Goal: Task Accomplishment & Management: Complete application form

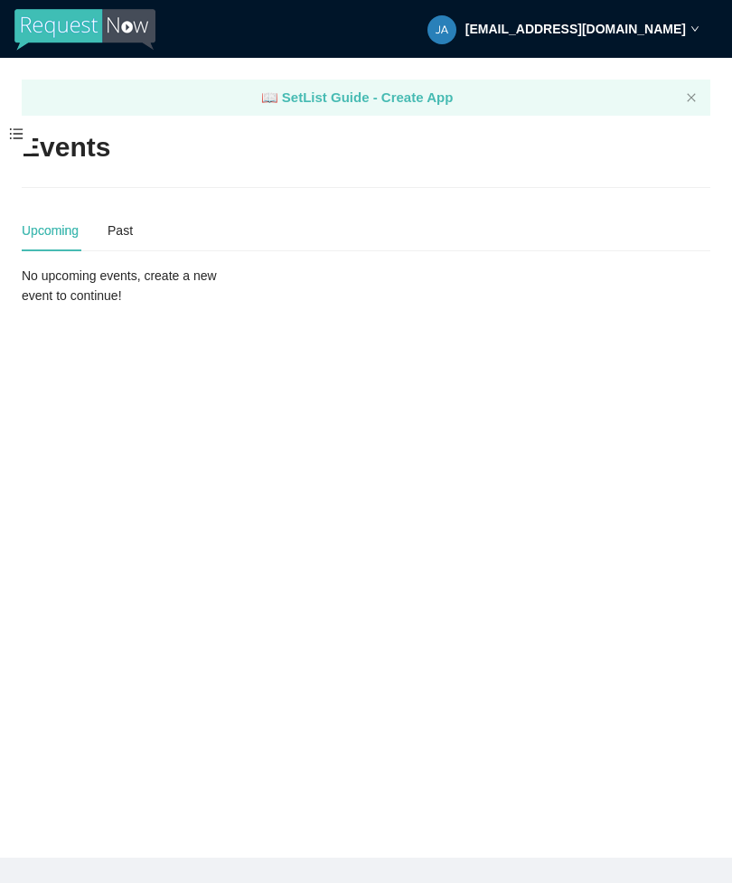
click at [12, 128] on span at bounding box center [16, 135] width 33 height 38
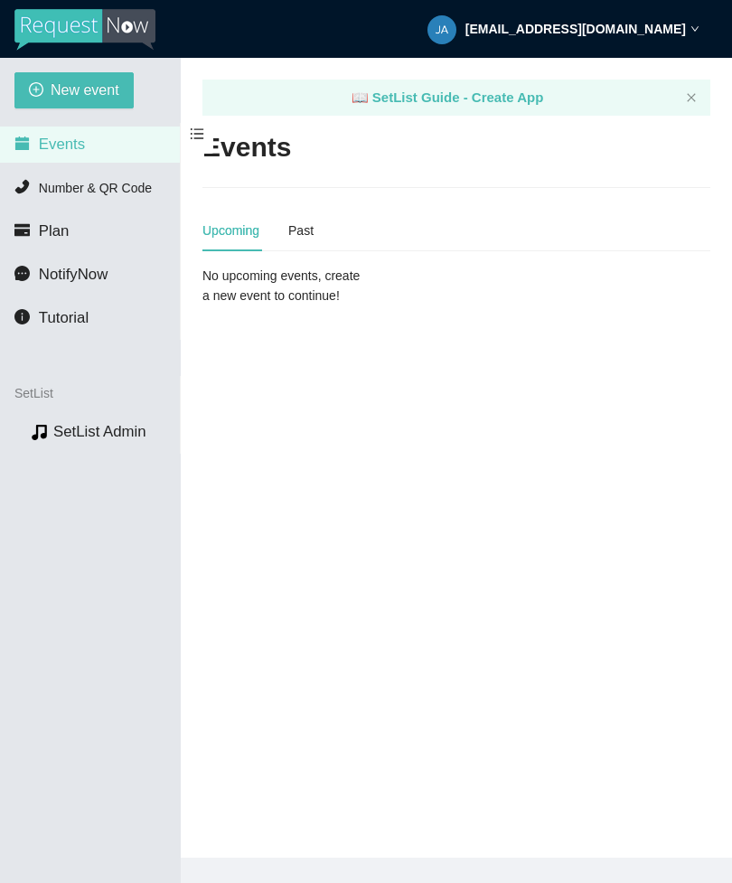
click at [99, 84] on span "New event" at bounding box center [85, 90] width 69 height 23
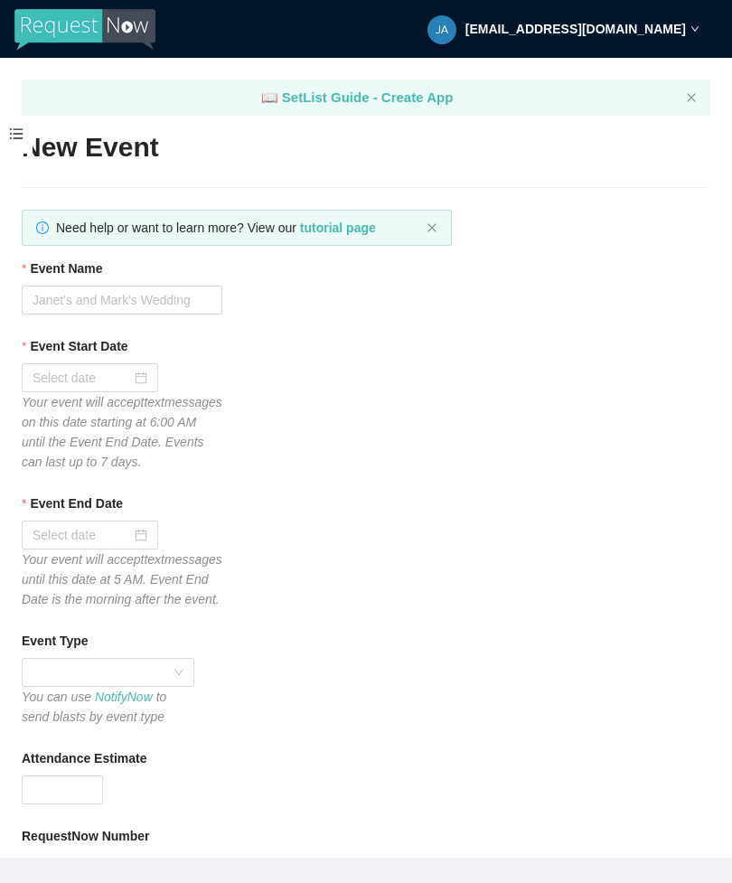
type textarea "Thanks for your participation! Hope to see you again soon!! Virtual tips 😊 [URL…"
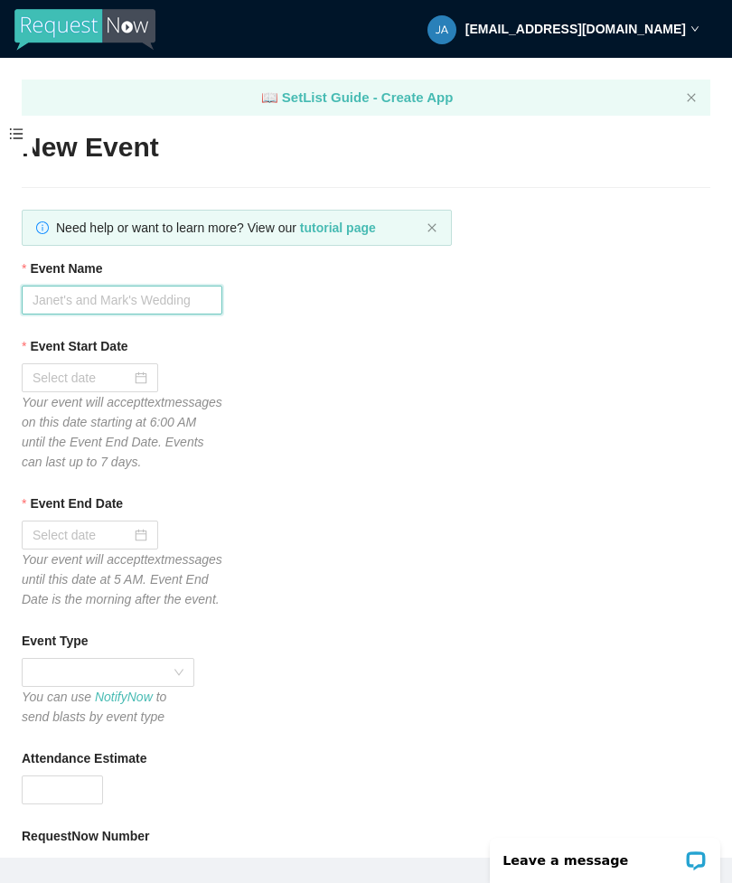
click at [181, 286] on input "Event Name" at bounding box center [122, 300] width 201 height 29
type input "Cantab"
click at [150, 372] on div at bounding box center [90, 377] width 136 height 29
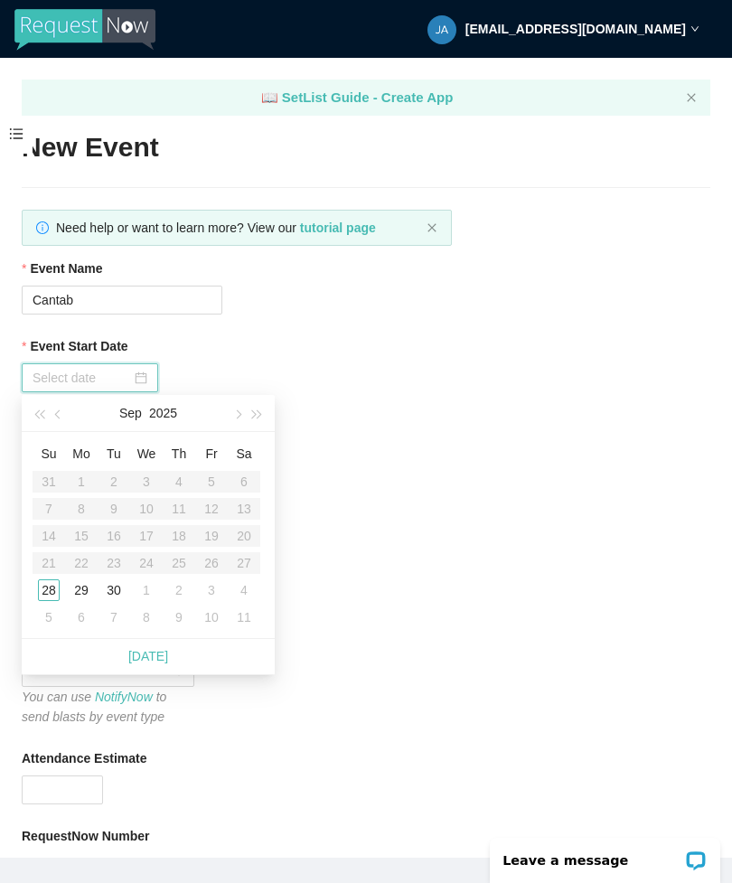
type input "[DATE]"
click at [49, 592] on div "28" at bounding box center [49, 590] width 22 height 22
type input "[DATE]"
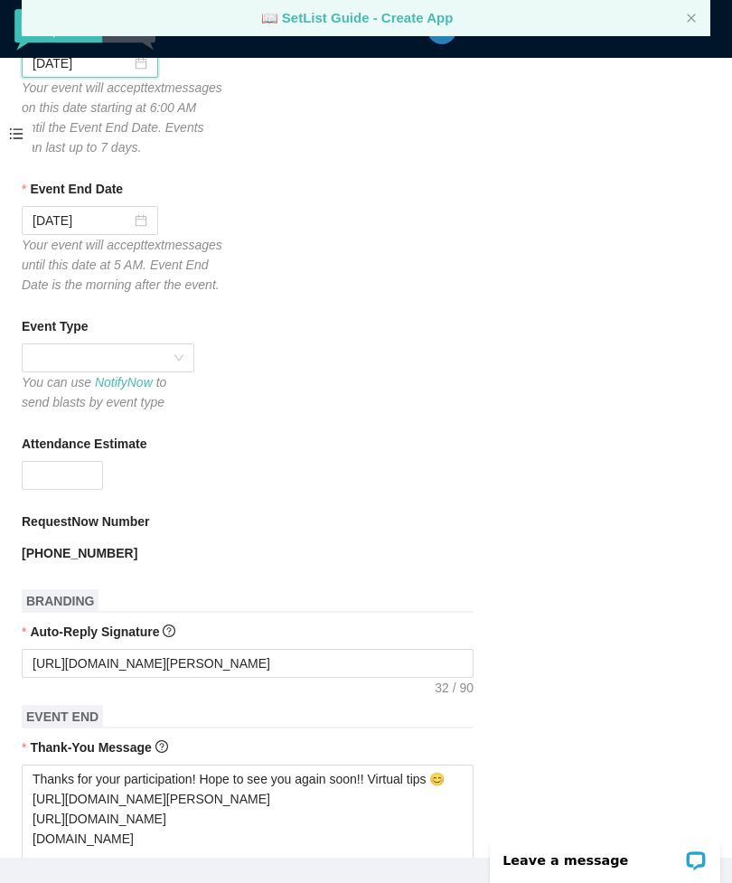
scroll to position [326, 0]
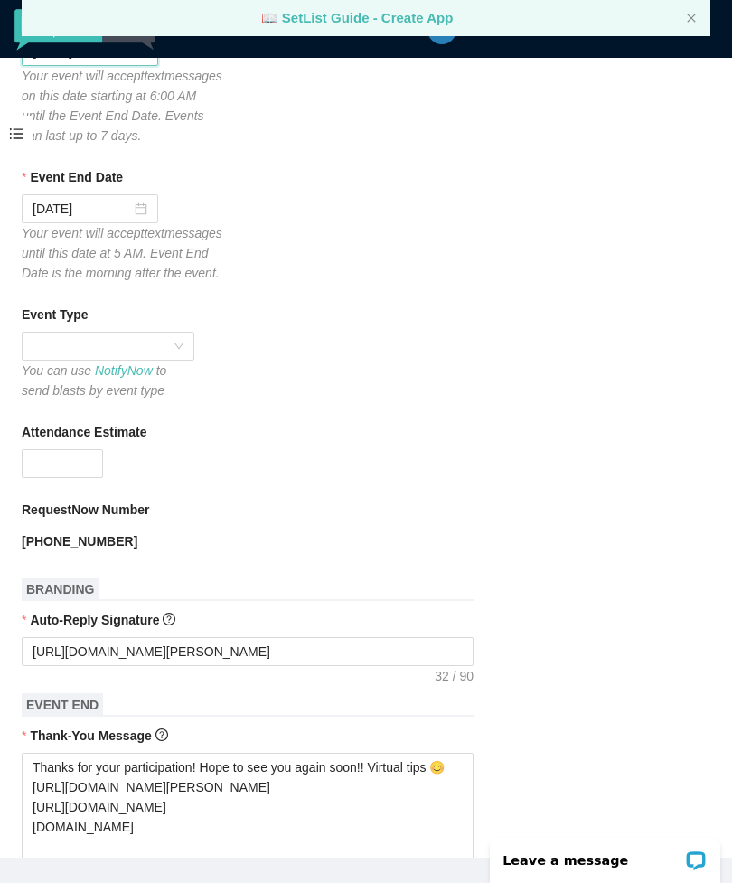
click at [189, 361] on div at bounding box center [108, 346] width 173 height 29
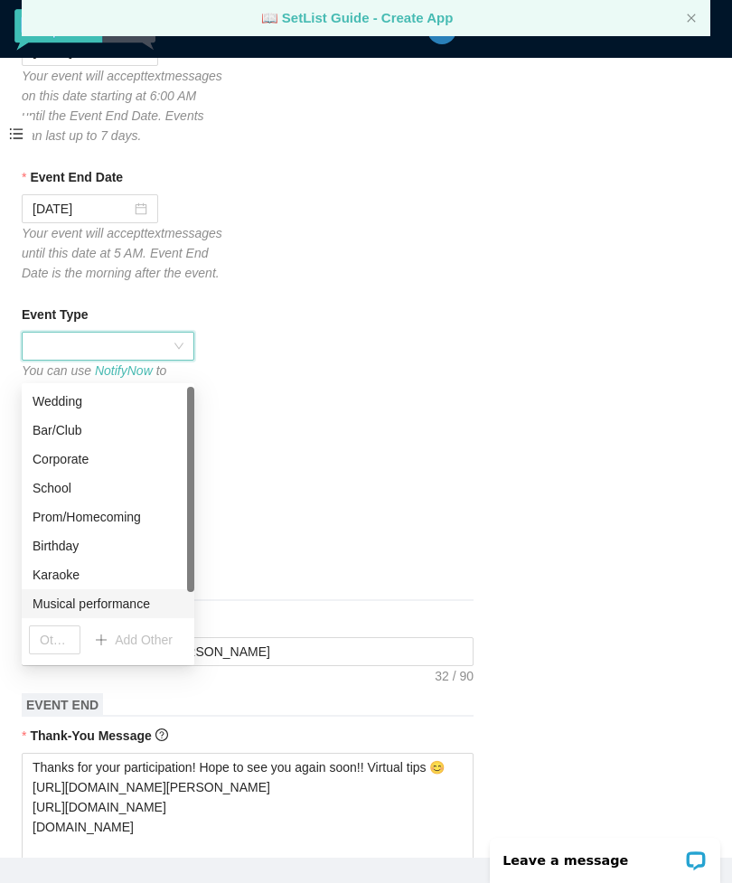
click at [142, 603] on div "Musical performance" at bounding box center [108, 604] width 151 height 20
type textarea "Thanks for your participation! Hope to see you again soon!! Virtual tips 😊 [URL…"
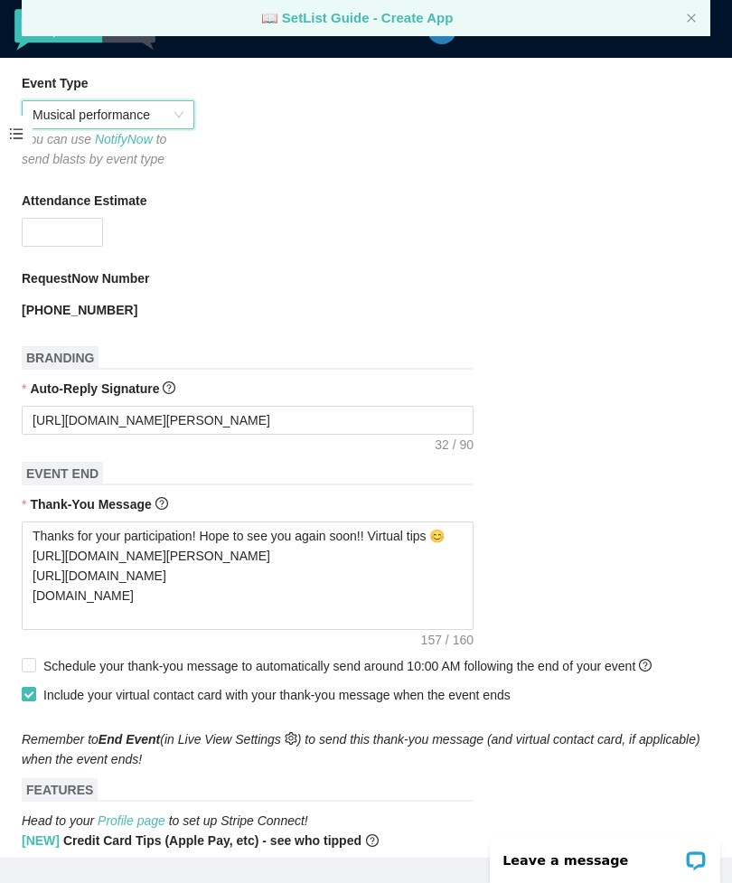
scroll to position [619, 0]
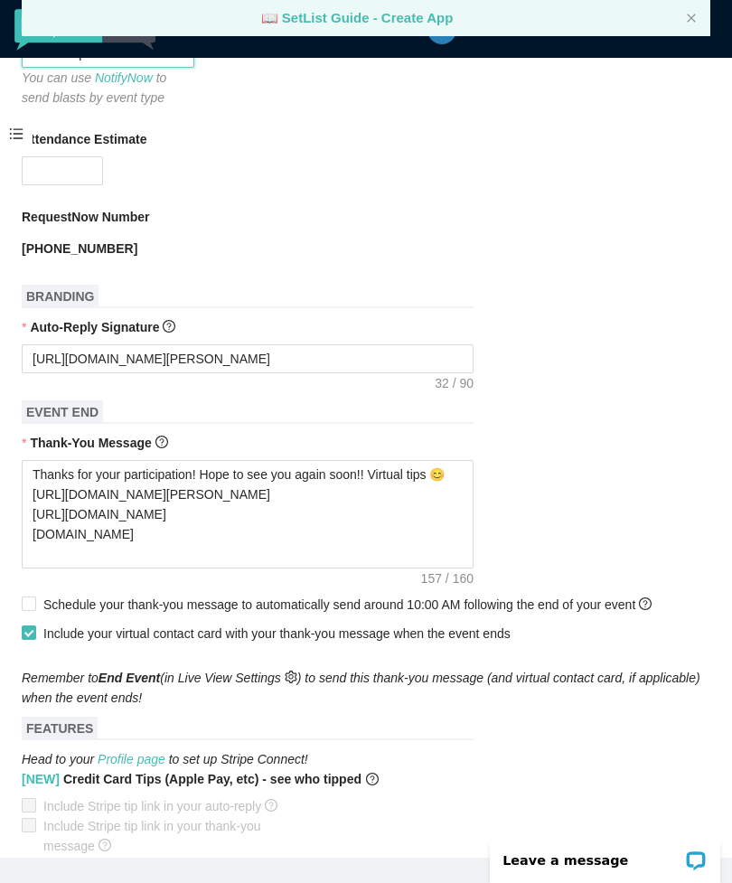
click at [92, 168] on icon "up" at bounding box center [93, 165] width 6 height 6
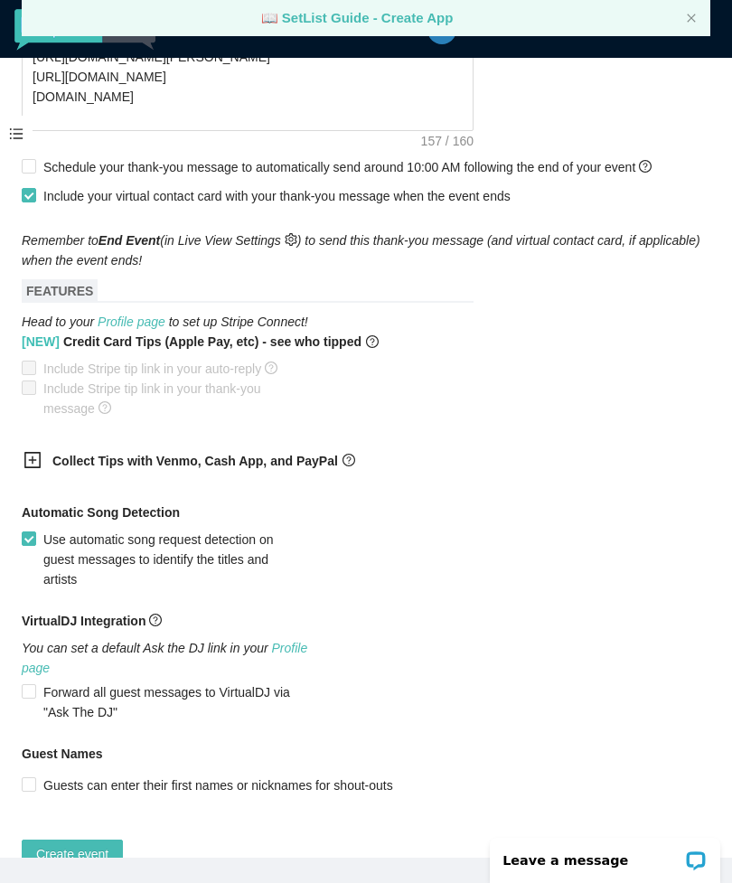
scroll to position [1056, 0]
type input "11"
click at [523, 485] on div "Collect Tips with Venmo, Cash App, and PayPal" at bounding box center [366, 463] width 689 height 44
click at [33, 698] on input "Forward all guest messages to VirtualDJ via "Ask The DJ"" at bounding box center [28, 691] width 13 height 13
checkbox input "true"
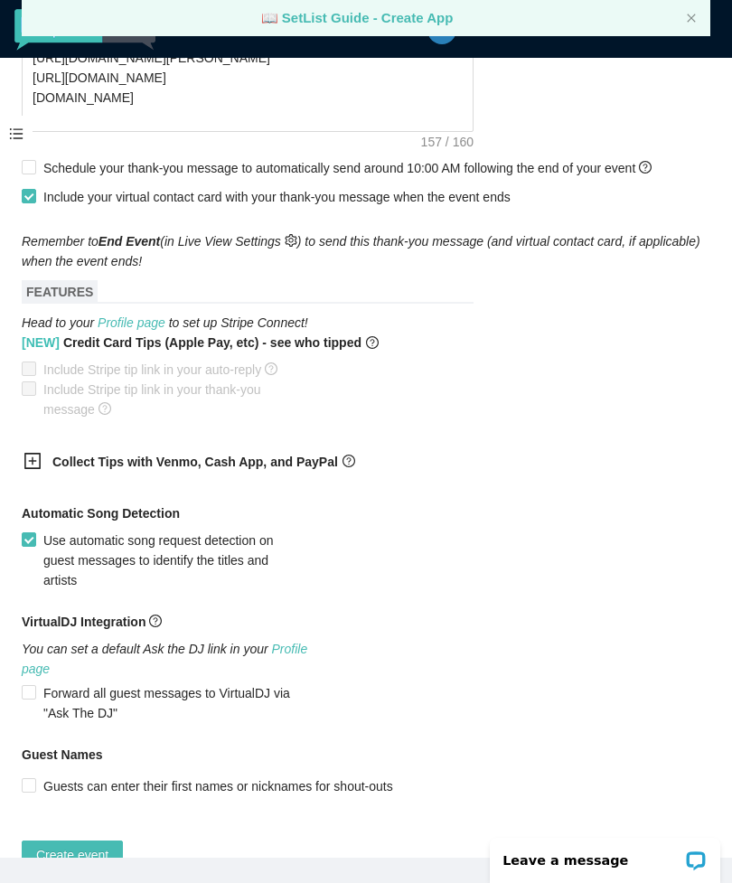
type textarea "[URL][DOMAIN_NAME]"
type textarea "Thanks for your participation! Hope to see you again soon!! Virtual tips 😊 [URL…"
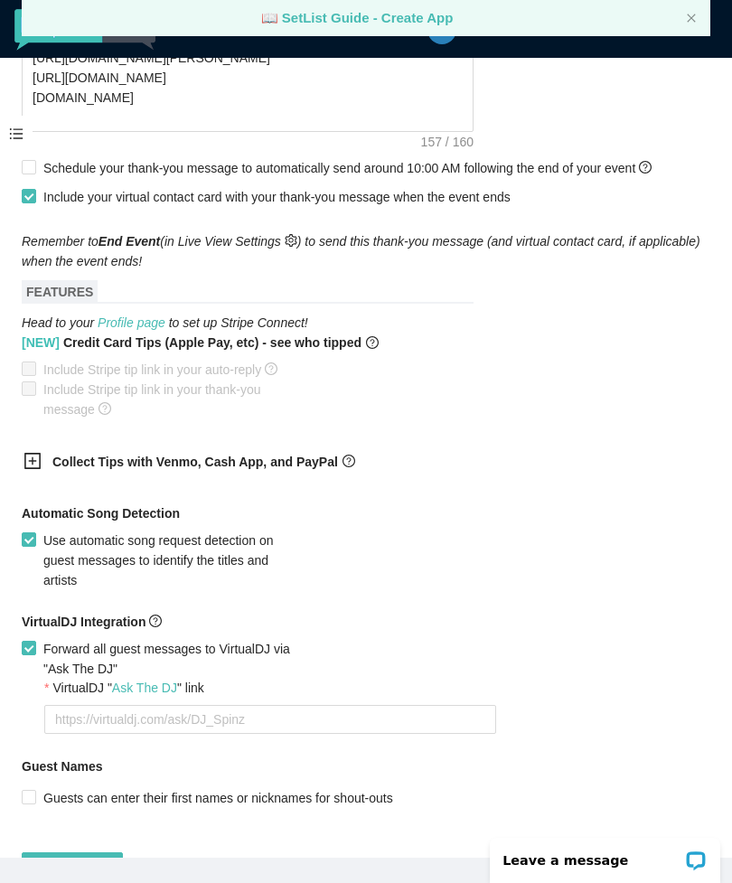
click at [45, 679] on span "Forward all guest messages to VirtualDJ via "Ask The DJ"" at bounding box center [172, 659] width 273 height 40
click at [34, 653] on input "Forward all guest messages to VirtualDJ via "Ask The DJ"" at bounding box center [28, 647] width 13 height 13
checkbox input "false"
type textarea "Thanks for your participation! Hope to see you again soon!! Virtual tips 😊 [URL…"
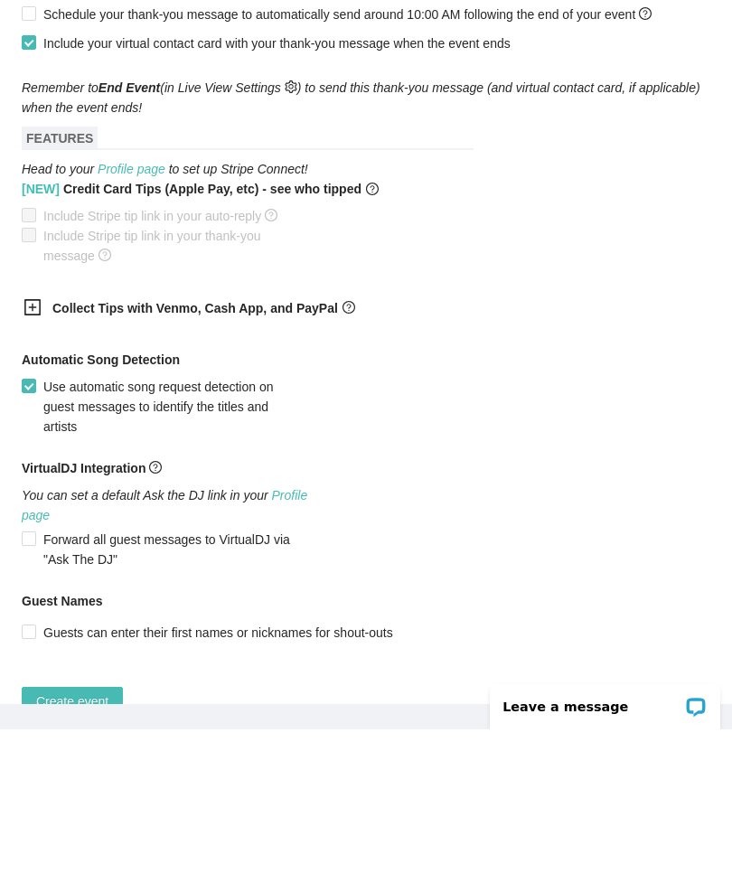
scroll to position [58, 0]
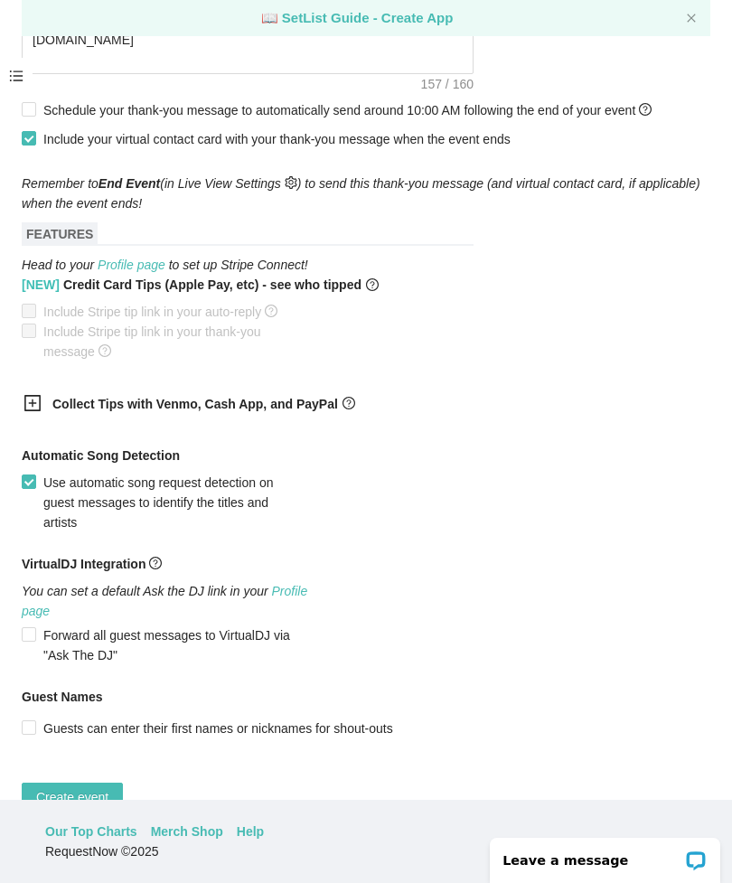
click at [32, 733] on input "Guests can enter their first names or nicknames for shout-outs" at bounding box center [28, 726] width 13 height 13
checkbox input "true"
click at [98, 807] on span "Create event" at bounding box center [72, 797] width 72 height 20
type textarea "Thanks for your participation! Hope to see you again soon!! Virtual tips 😊 [URL…"
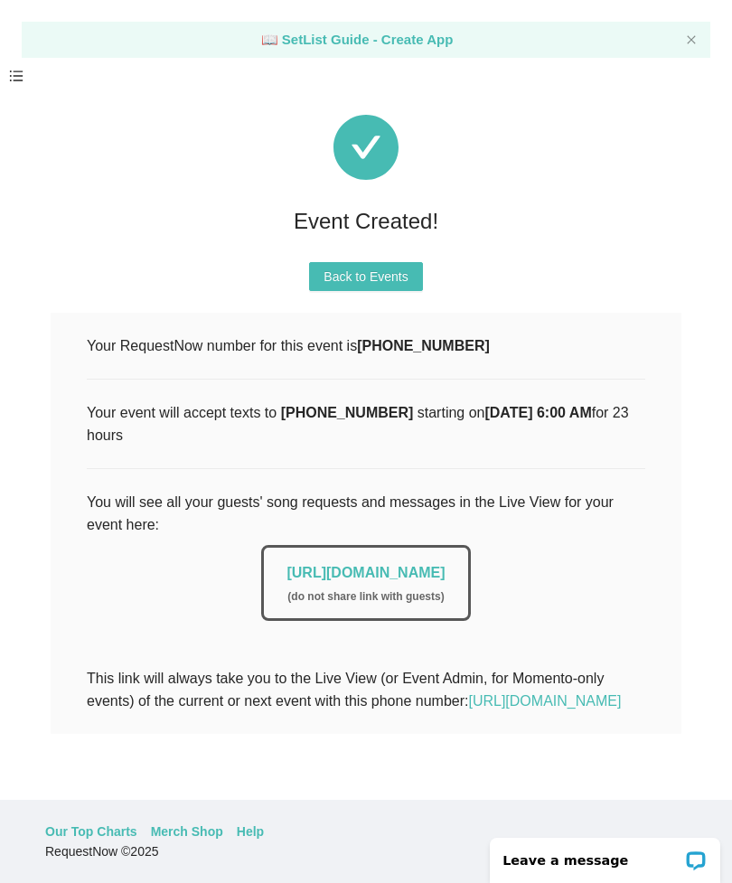
click at [470, 603] on div "[URL][DOMAIN_NAME] ( do not share link with guests )" at bounding box center [365, 583] width 209 height 76
click at [389, 579] on link "[URL][DOMAIN_NAME]" at bounding box center [365, 572] width 158 height 15
